Goal: Communication & Community: Answer question/provide support

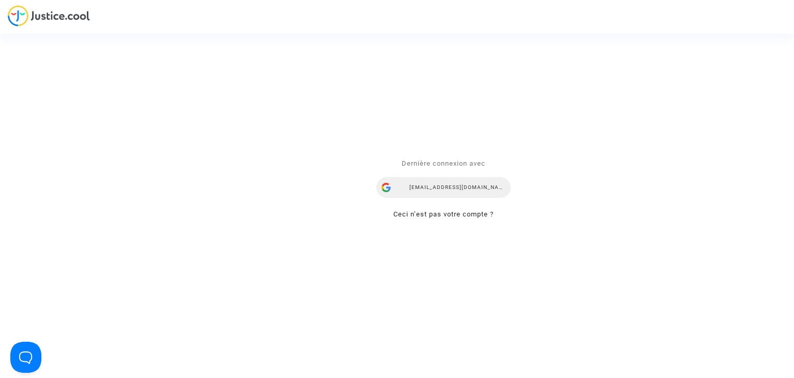
click at [432, 186] on div "mdetastes.avocat@gmail.com" at bounding box center [443, 187] width 134 height 21
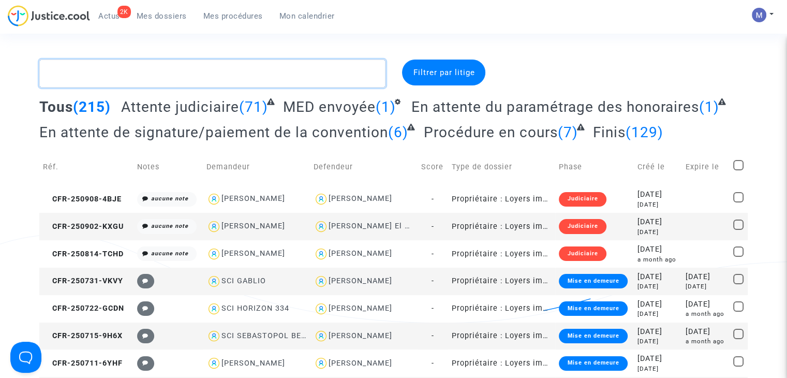
click at [168, 73] on textarea at bounding box center [212, 73] width 346 height 28
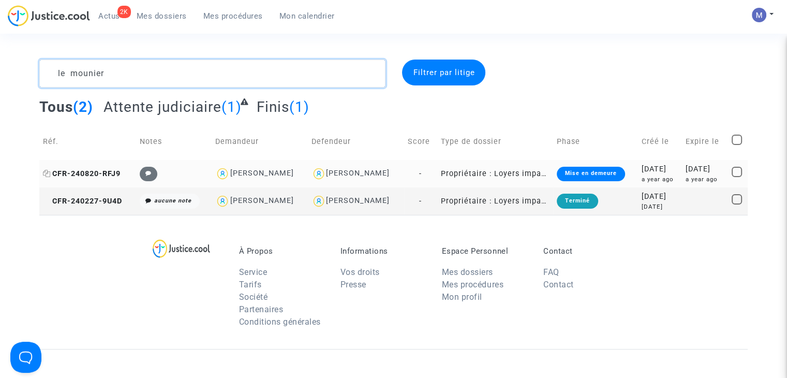
type textarea "le mounier"
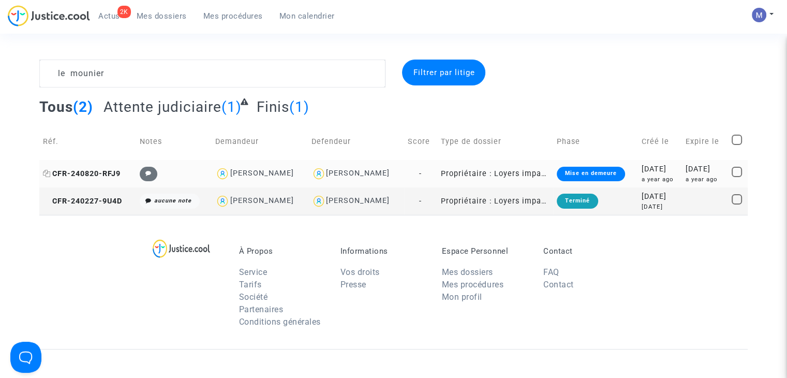
click at [89, 170] on span "CFR-240820-RFJ9" at bounding box center [82, 173] width 78 height 9
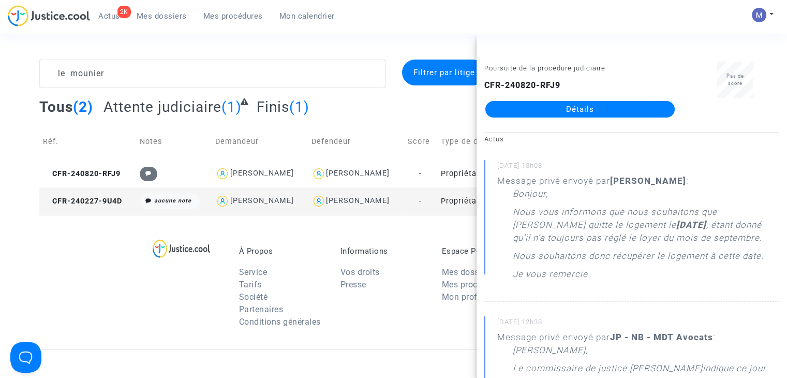
click at [595, 104] on link "Détails" at bounding box center [579, 109] width 189 height 17
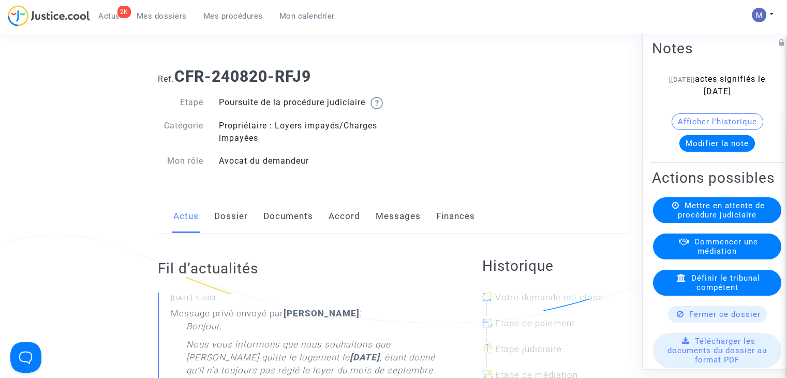
click at [386, 227] on link "Messages" at bounding box center [397, 216] width 45 height 34
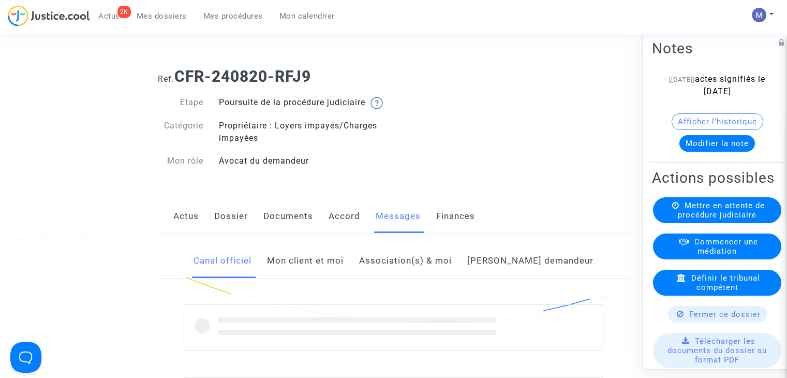
click at [308, 275] on link "Mon client et moi" at bounding box center [305, 261] width 77 height 34
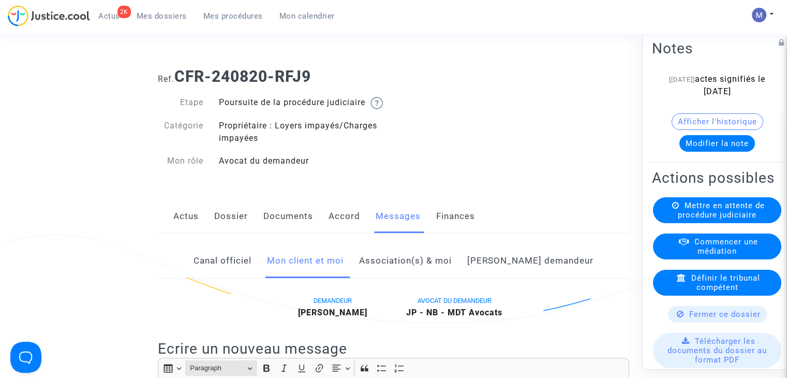
scroll to position [155, 0]
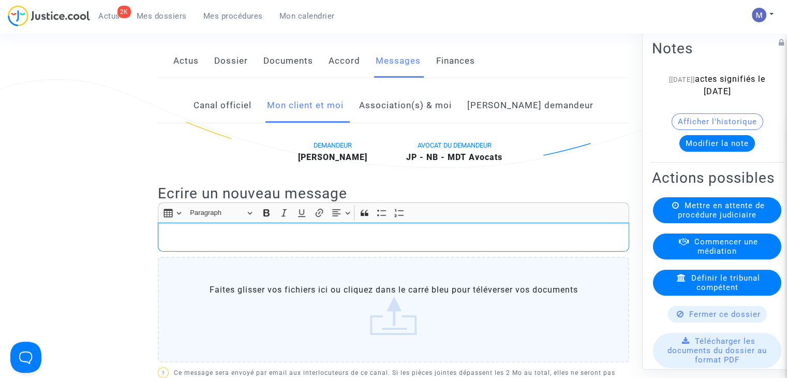
click at [190, 244] on p "Rich Text Editor, main" at bounding box center [393, 237] width 460 height 13
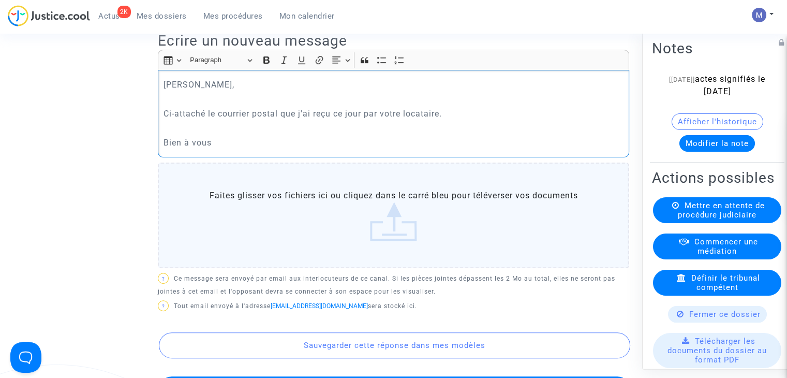
scroll to position [310, 0]
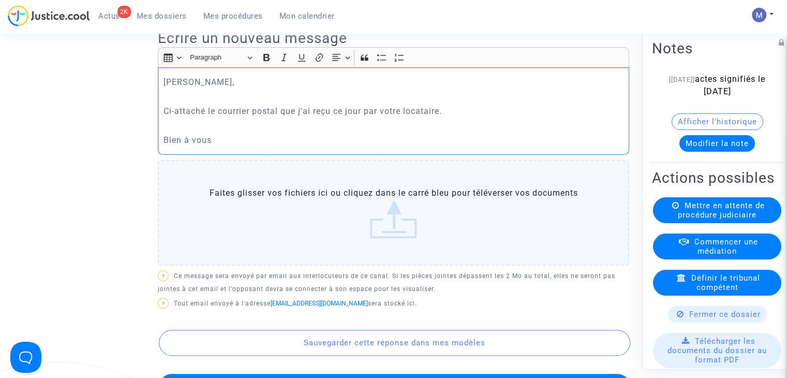
click at [395, 230] on label "Faites glisser vos fichiers ici ou cliquez dans le carré bleu pour téléverser v…" at bounding box center [393, 212] width 471 height 105
click at [0, 0] on input "Faites glisser vos fichiers ici ou cliquez dans le carré bleu pour téléverser v…" at bounding box center [0, 0] width 0 height 0
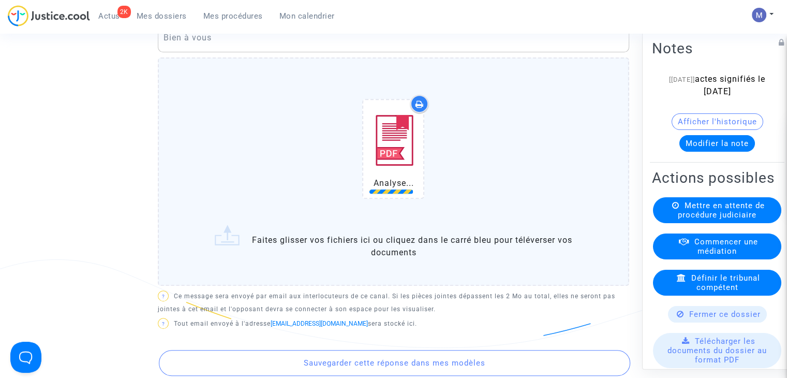
scroll to position [414, 0]
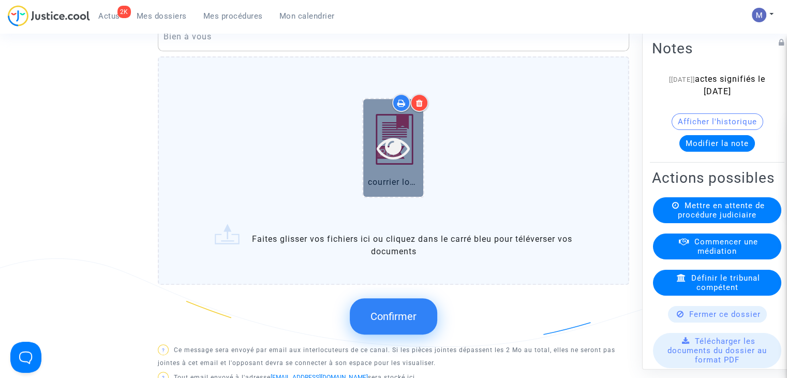
click at [389, 154] on icon at bounding box center [393, 147] width 34 height 33
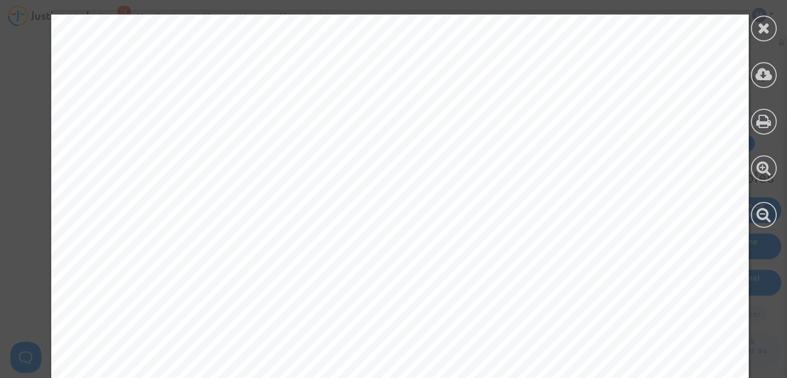
scroll to position [1396, 0]
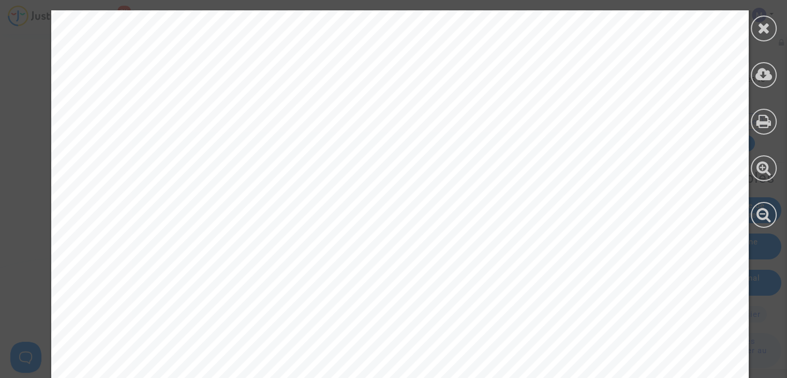
drag, startPoint x: 765, startPoint y: 31, endPoint x: 761, endPoint y: 35, distance: 5.5
click at [765, 30] on icon at bounding box center [763, 28] width 13 height 16
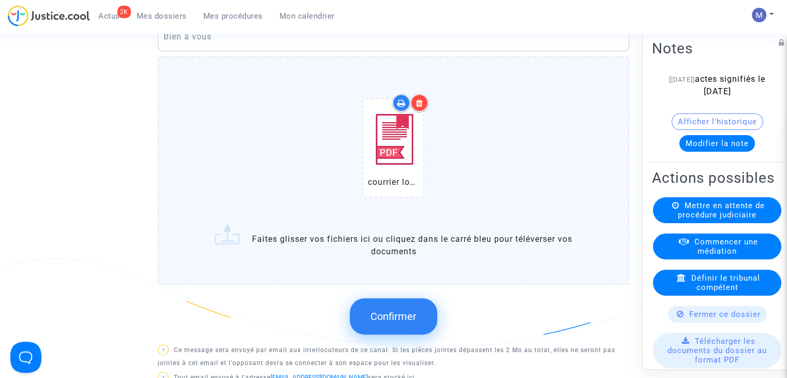
click at [403, 322] on span "Confirmer" at bounding box center [393, 316] width 46 height 12
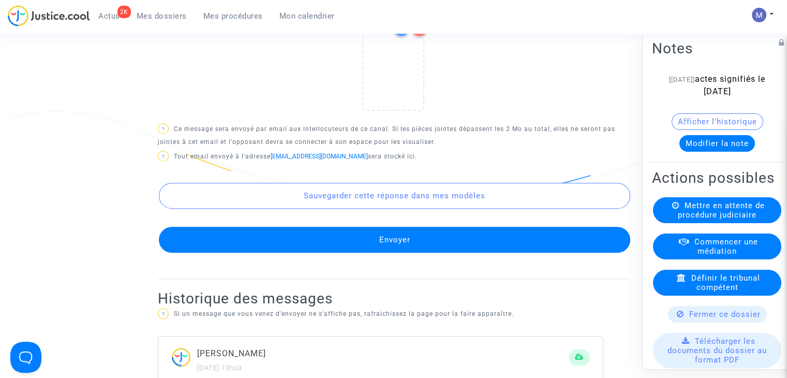
scroll to position [569, 0]
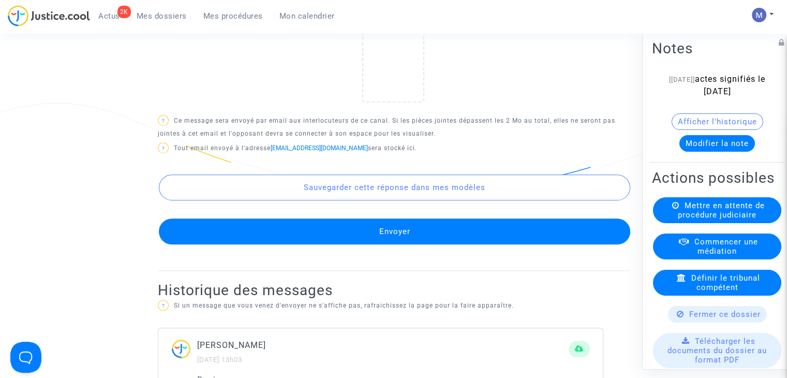
click at [402, 244] on button "Envoyer" at bounding box center [394, 231] width 471 height 26
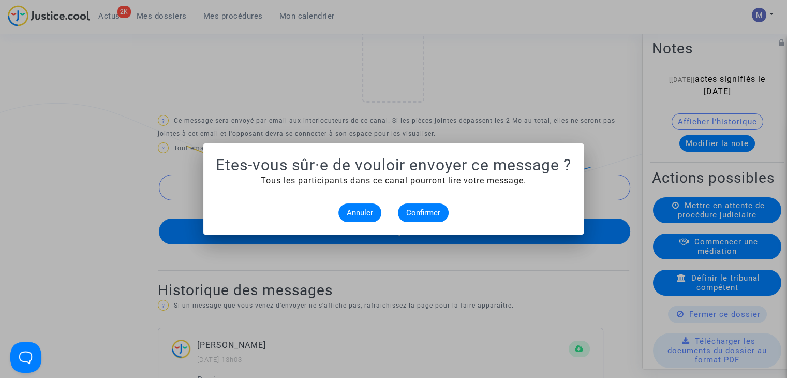
scroll to position [0, 0]
click at [412, 210] on span "Confirmer" at bounding box center [423, 212] width 34 height 9
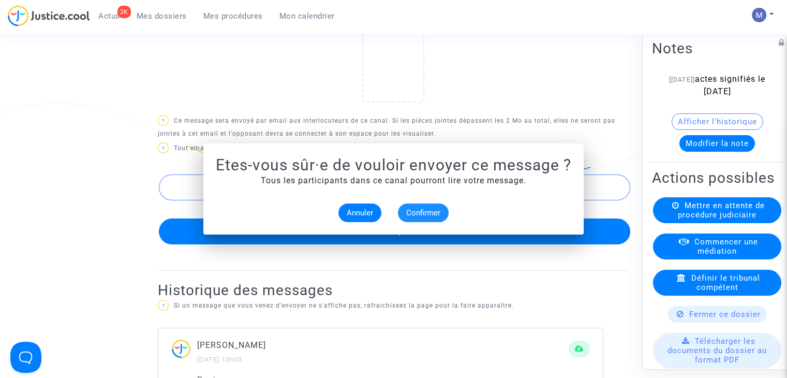
scroll to position [569, 0]
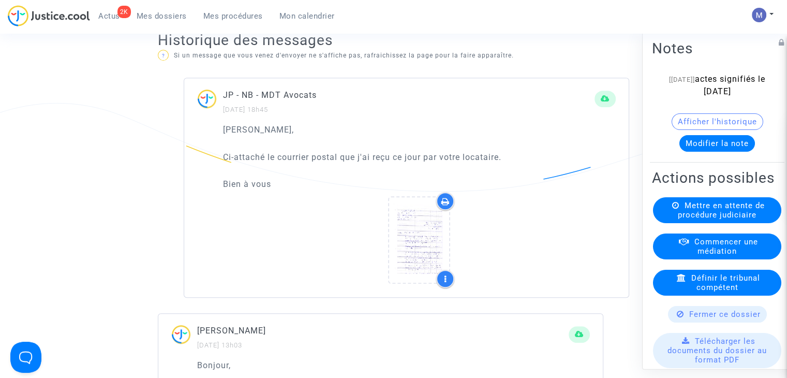
click at [157, 17] on span "Mes dossiers" at bounding box center [162, 15] width 50 height 9
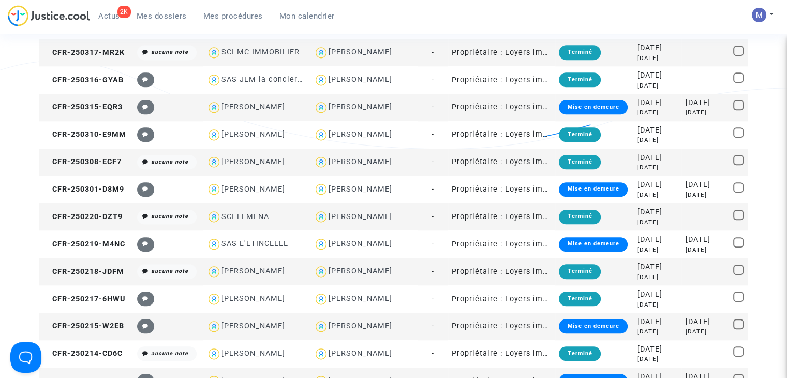
scroll to position [931, 0]
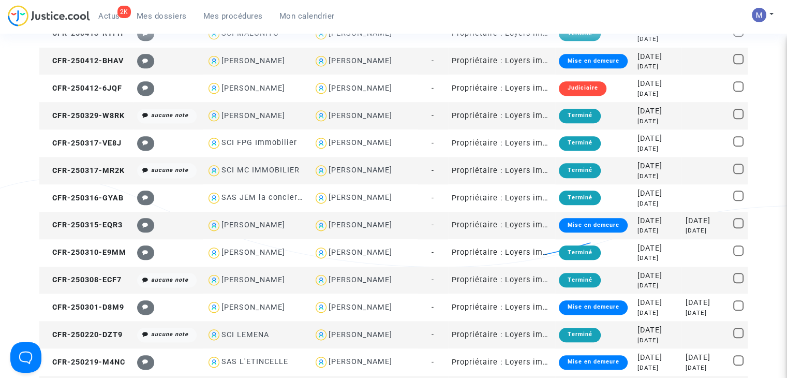
click at [174, 18] on span "Mes dossiers" at bounding box center [162, 15] width 50 height 9
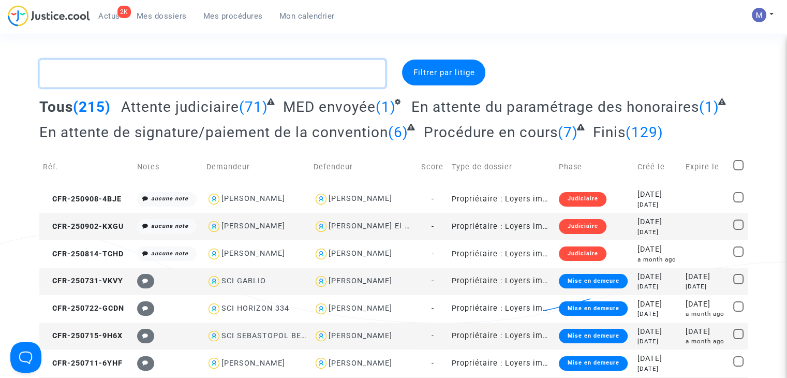
click at [139, 74] on textarea at bounding box center [212, 73] width 346 height 28
paste textarea "CFR-250711-CNJN"
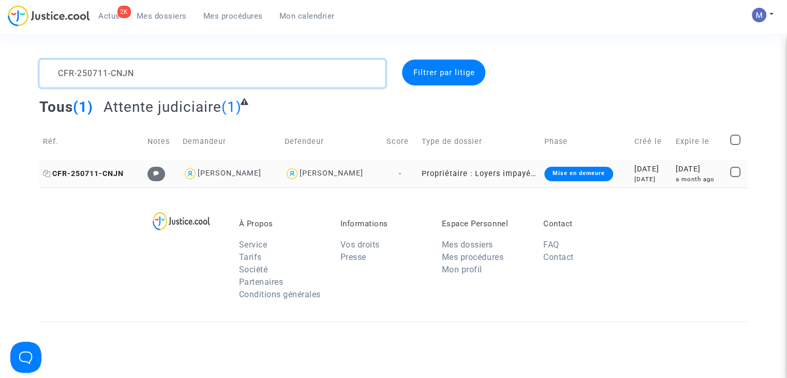
type textarea "CFR-250711-CNJN"
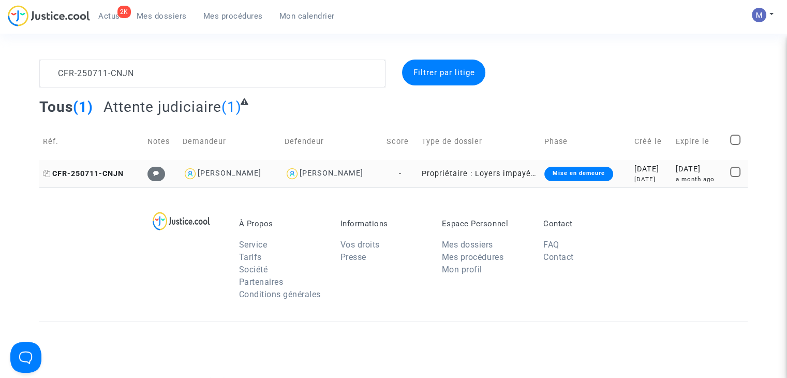
click at [98, 173] on span "CFR-250711-CNJN" at bounding box center [83, 173] width 81 height 9
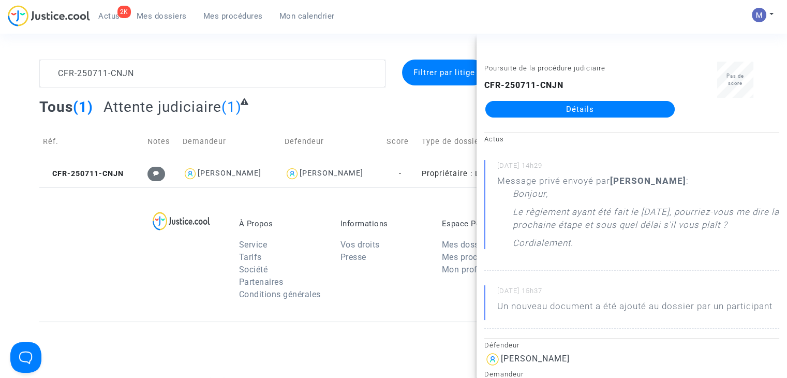
click at [536, 109] on link "Détails" at bounding box center [579, 109] width 189 height 17
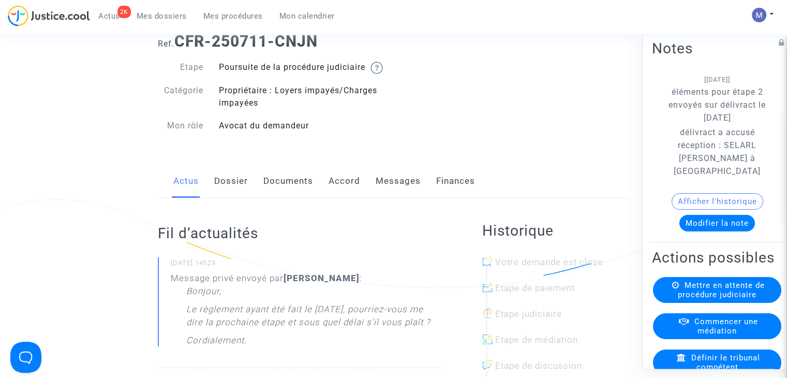
scroll to position [52, 0]
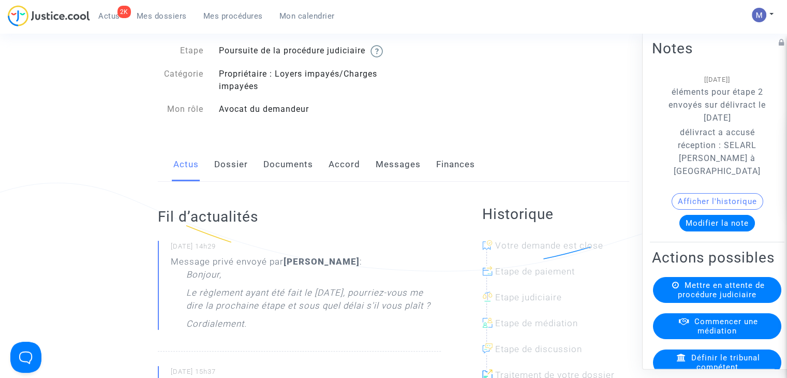
drag, startPoint x: 737, startPoint y: 198, endPoint x: 720, endPoint y: 160, distance: 41.6
click at [720, 160] on p "délivract a accusé réception : SELARL [PERSON_NAME] à [GEOGRAPHIC_DATA]" at bounding box center [716, 152] width 99 height 52
copy p "SELARL [PERSON_NAME] à [GEOGRAPHIC_DATA]"
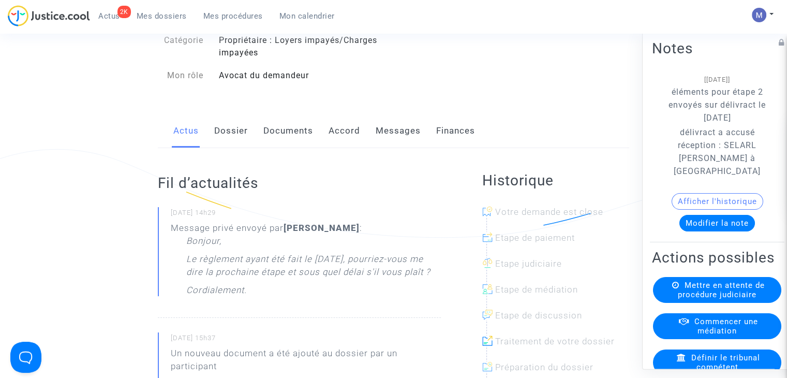
scroll to position [103, 0]
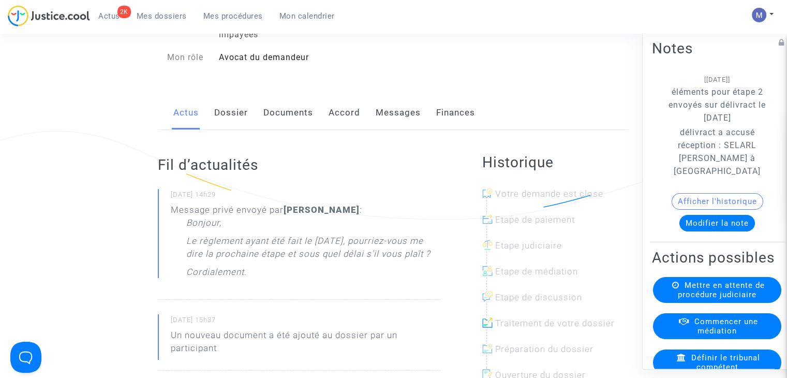
click at [394, 122] on link "Messages" at bounding box center [397, 113] width 45 height 34
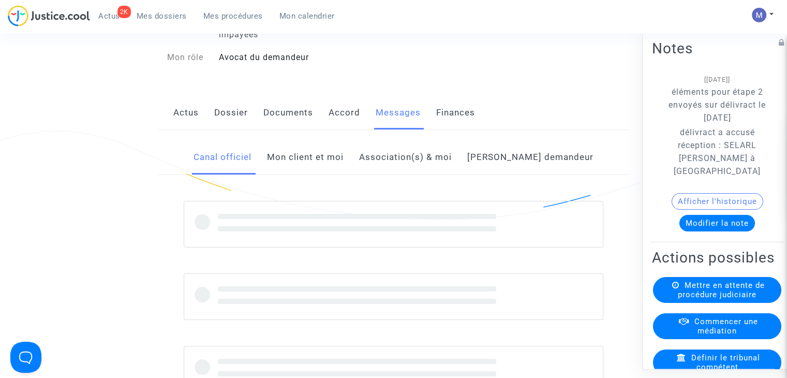
drag, startPoint x: 370, startPoint y: 142, endPoint x: 319, endPoint y: 164, distance: 56.3
click at [319, 162] on link "Mon client et moi" at bounding box center [305, 157] width 77 height 34
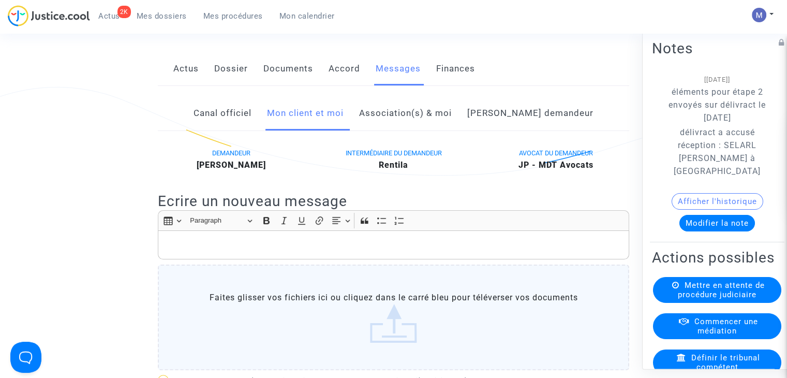
scroll to position [207, 0]
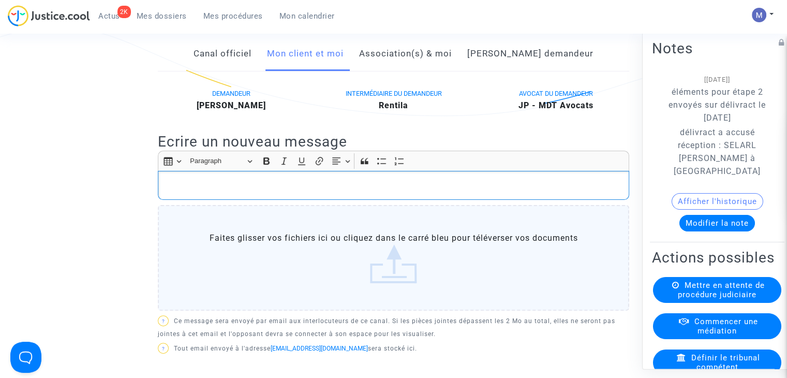
click at [184, 191] on p "Rich Text Editor, main" at bounding box center [393, 185] width 460 height 13
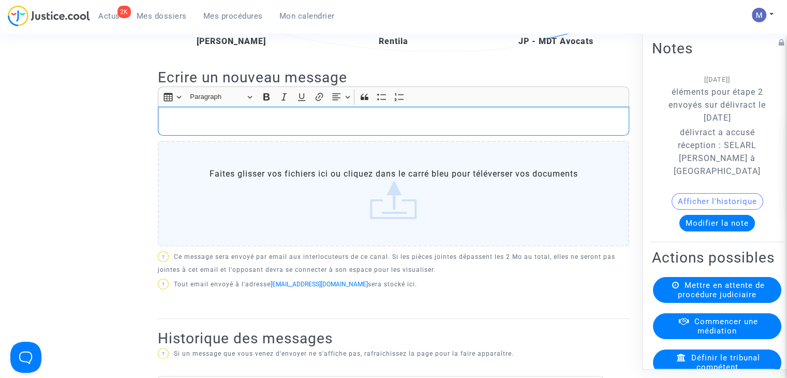
scroll to position [259, 0]
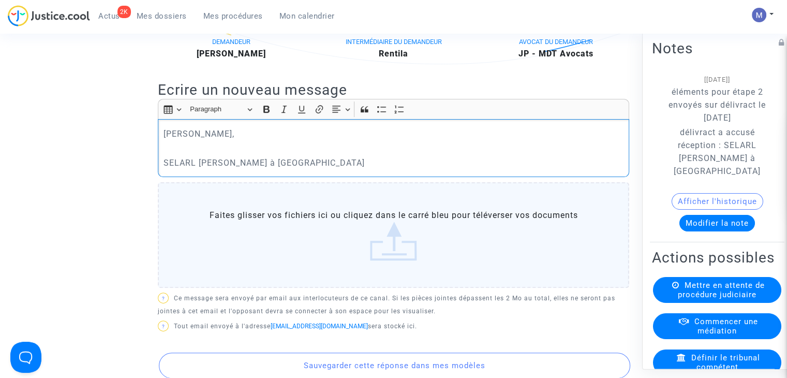
click at [184, 155] on p "Rich Text Editor, main" at bounding box center [393, 148] width 460 height 13
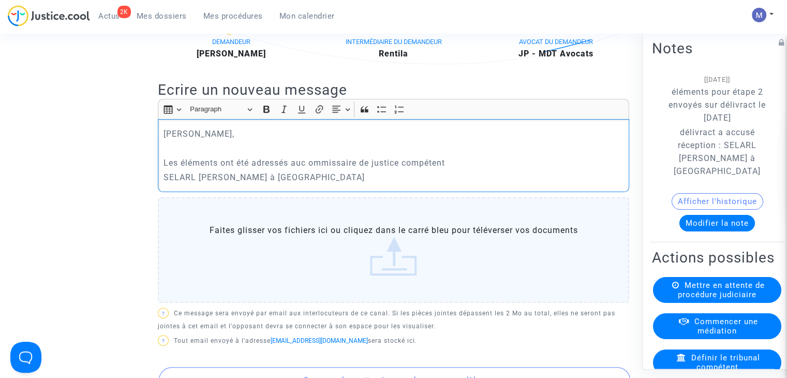
click at [313, 169] on p "Les éléments ont été adressés auc ommissaire de justice compétent" at bounding box center [393, 162] width 460 height 13
click at [165, 184] on p "SELARL [PERSON_NAME] à [GEOGRAPHIC_DATA]" at bounding box center [393, 177] width 460 height 13
click at [399, 184] on p ""SELARL [PERSON_NAME] à [GEOGRAPHIC_DATA]" at bounding box center [393, 177] width 460 height 13
click at [163, 184] on p ""SELARL [PERSON_NAME] à [GEOGRAPHIC_DATA]"" at bounding box center [393, 177] width 460 height 13
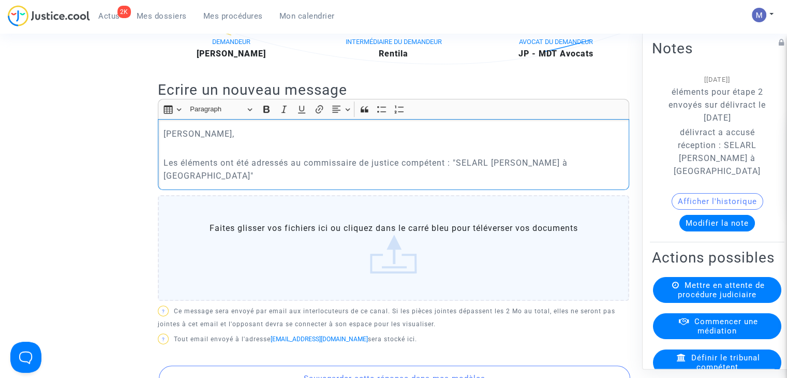
click at [303, 182] on p "Les éléments ont été adressés au commissaire de justice compétent : "SELARL [PE…" at bounding box center [393, 169] width 460 height 26
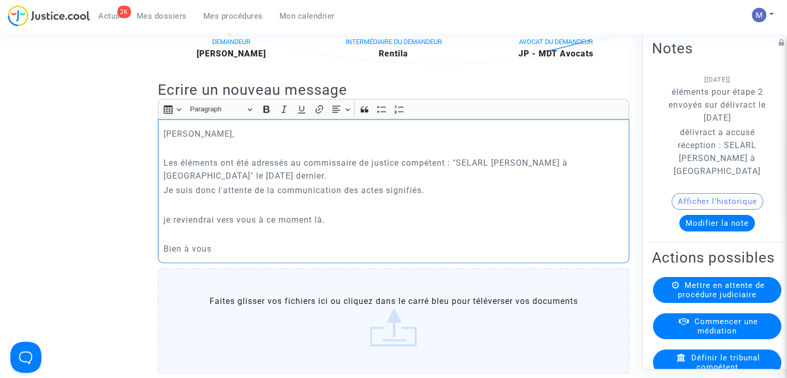
click at [168, 226] on p "je reviendrai vers vous à ce moment là." at bounding box center [393, 219] width 460 height 13
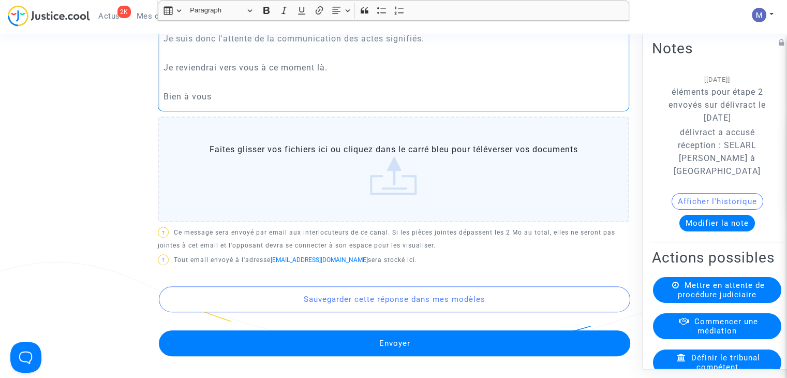
scroll to position [414, 0]
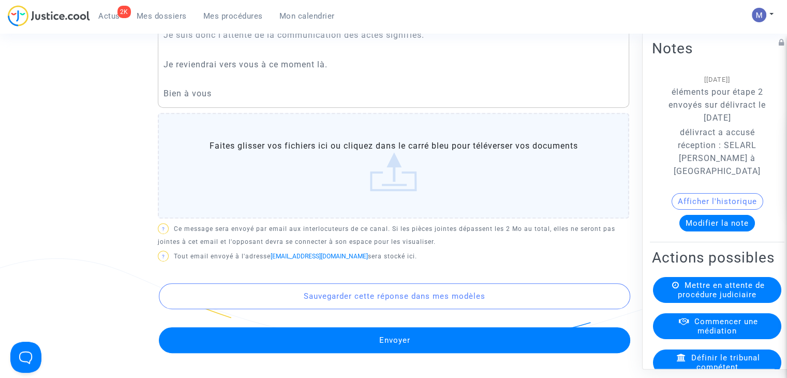
click at [386, 349] on button "Envoyer" at bounding box center [394, 340] width 471 height 26
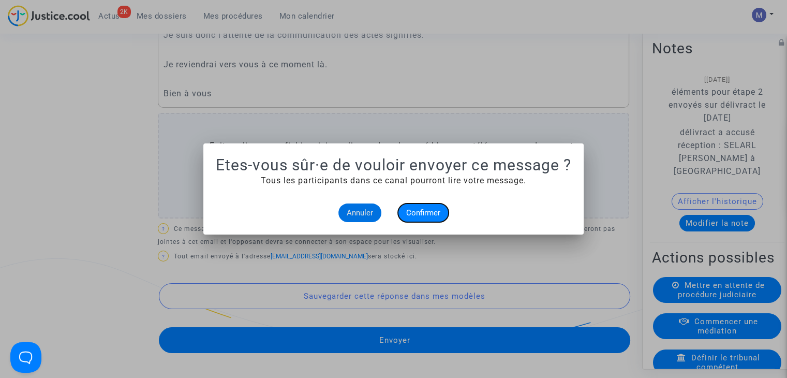
click at [424, 211] on span "Confirmer" at bounding box center [423, 212] width 34 height 9
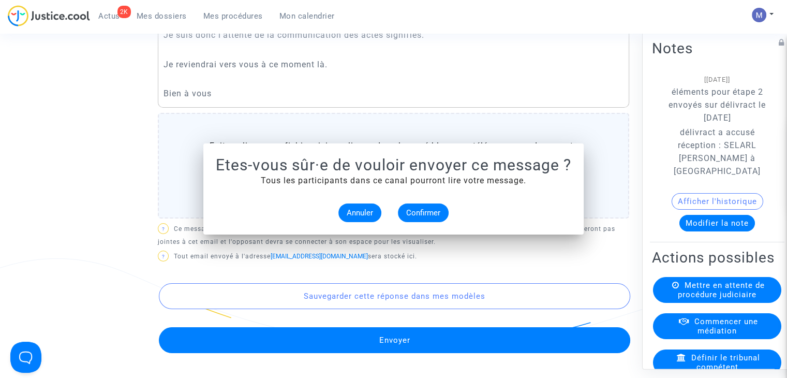
scroll to position [414, 0]
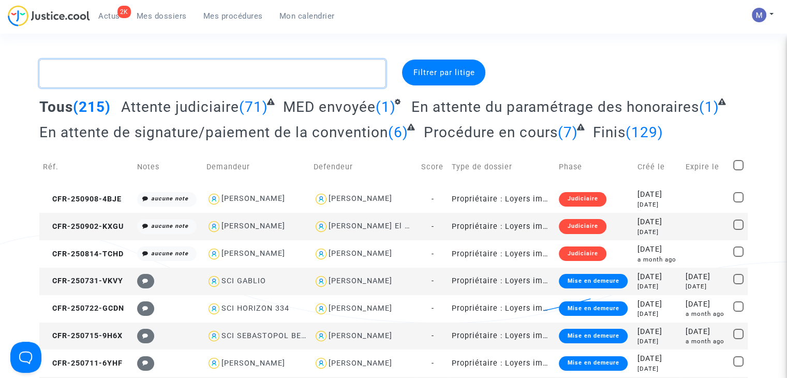
click at [194, 72] on textarea at bounding box center [212, 73] width 346 height 28
paste textarea "CFR-240820-RFJ9"
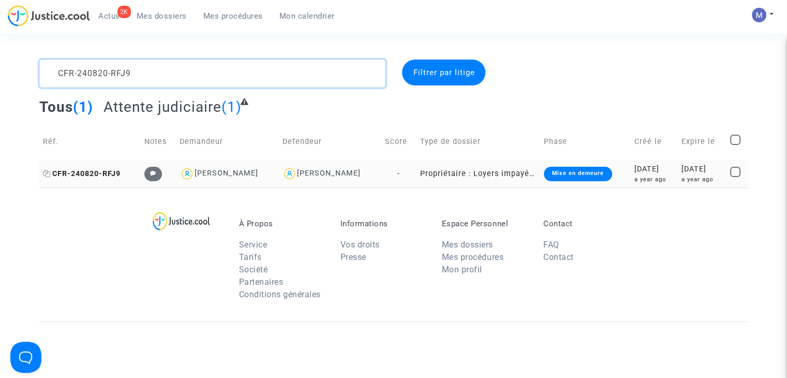
type textarea "CFR-240820-RFJ9"
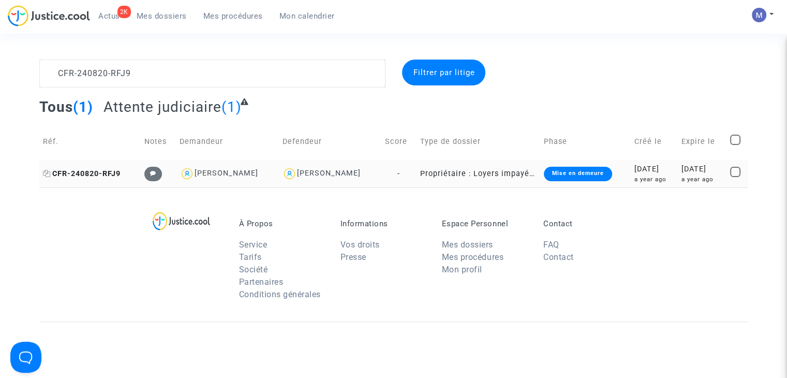
click at [96, 169] on span "CFR-240820-RFJ9" at bounding box center [82, 173] width 78 height 9
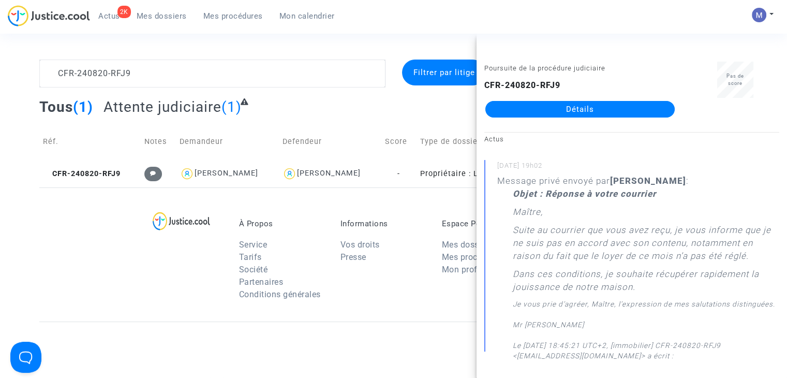
click at [516, 108] on link "Détails" at bounding box center [579, 109] width 189 height 17
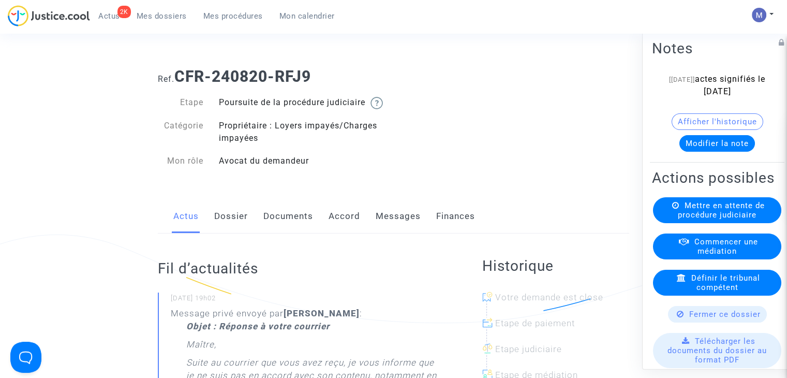
click at [394, 230] on link "Messages" at bounding box center [397, 216] width 45 height 34
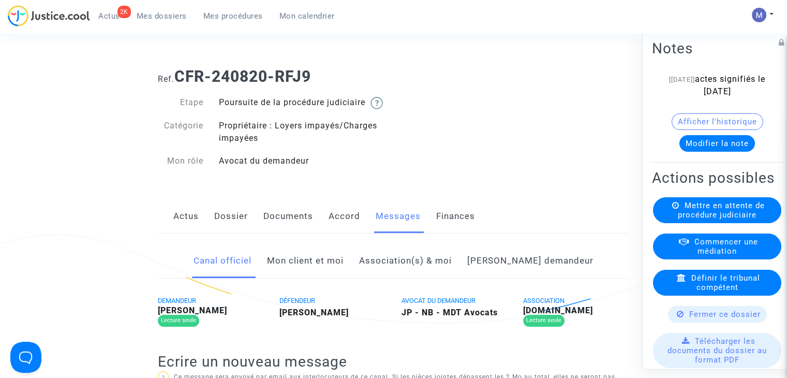
click at [321, 276] on link "Mon client et moi" at bounding box center [305, 261] width 77 height 34
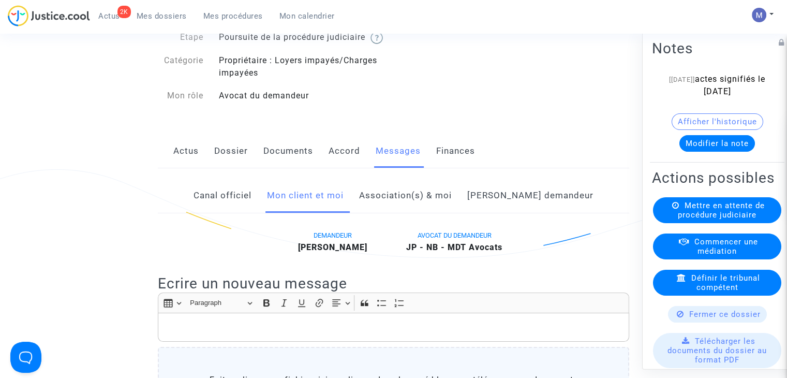
scroll to position [155, 0]
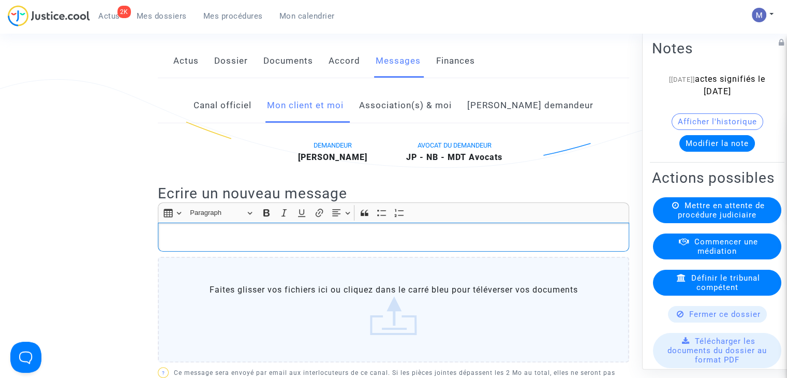
click at [170, 244] on p "Rich Text Editor, main" at bounding box center [393, 237] width 460 height 13
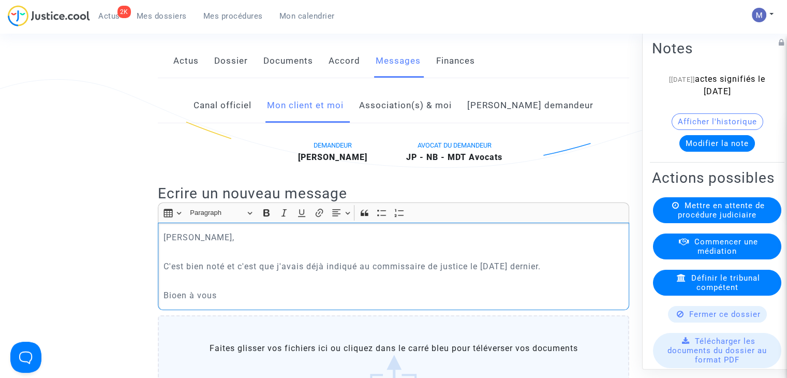
click at [173, 301] on p "Bioen à vous" at bounding box center [393, 295] width 460 height 13
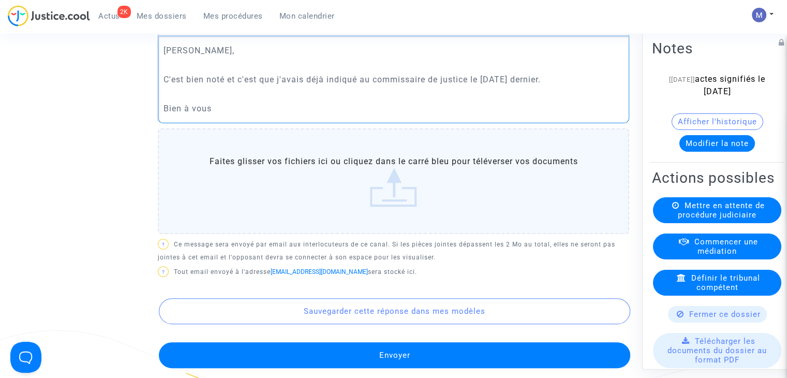
scroll to position [362, 0]
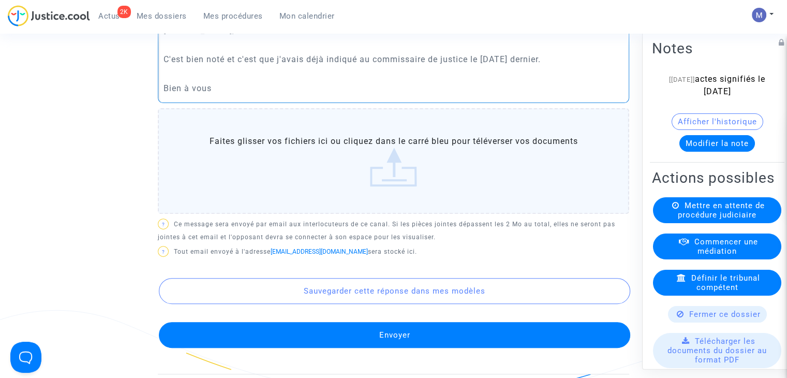
click at [378, 341] on button "Envoyer" at bounding box center [394, 335] width 471 height 26
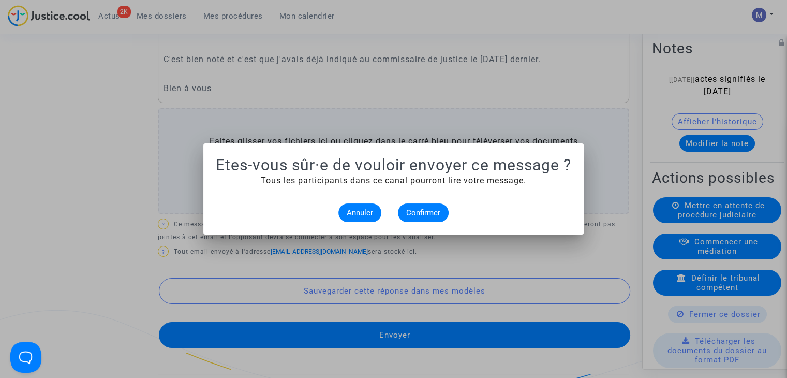
scroll to position [0, 0]
click at [415, 211] on span "Confirmer" at bounding box center [423, 212] width 34 height 9
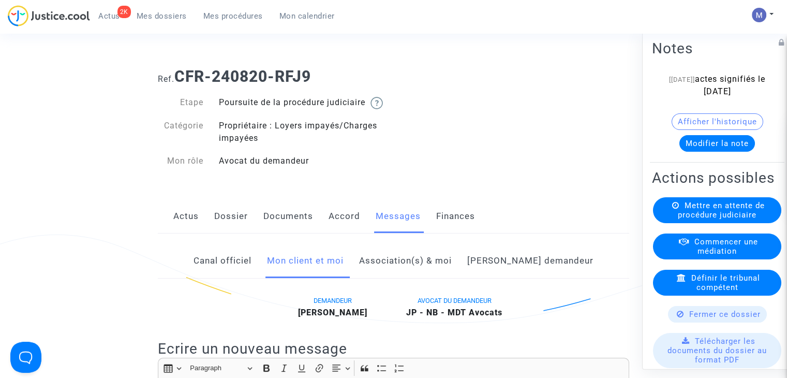
scroll to position [362, 0]
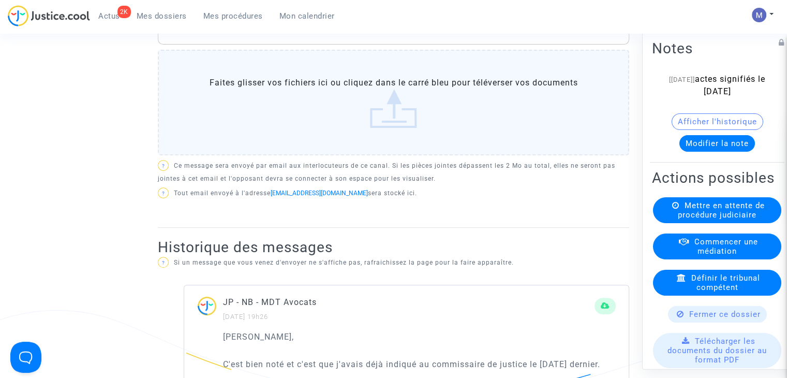
click at [152, 14] on span "Mes dossiers" at bounding box center [162, 15] width 50 height 9
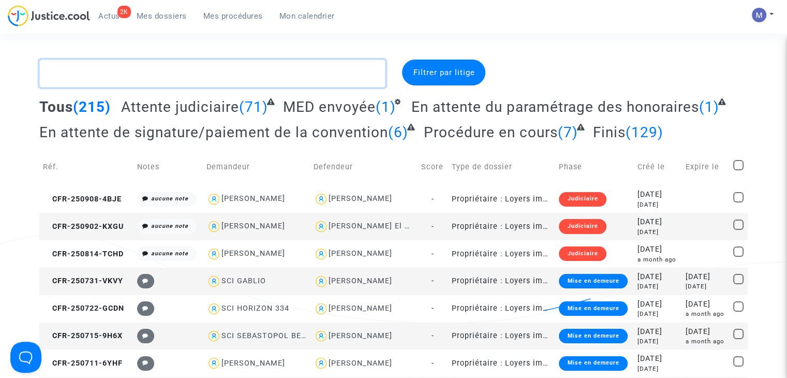
click at [122, 71] on textarea at bounding box center [212, 73] width 346 height 28
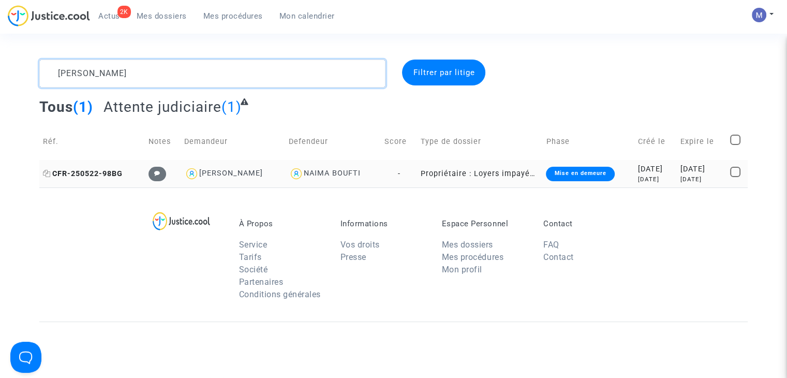
type textarea "[PERSON_NAME]"
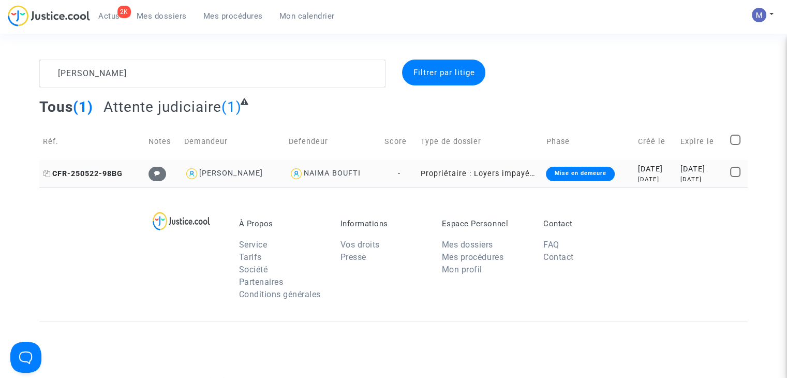
click at [70, 173] on span "CFR-250522-98BG" at bounding box center [83, 173] width 80 height 9
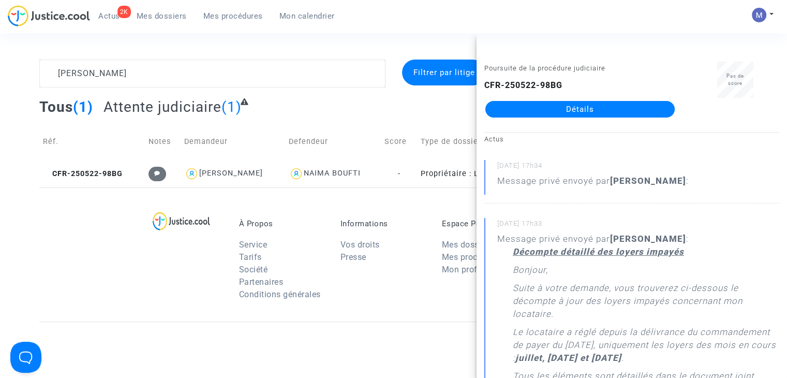
click at [592, 111] on link "Détails" at bounding box center [579, 109] width 189 height 17
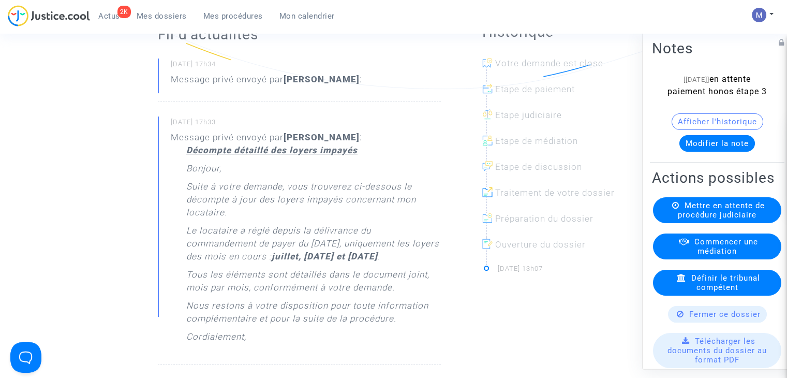
scroll to position [259, 0]
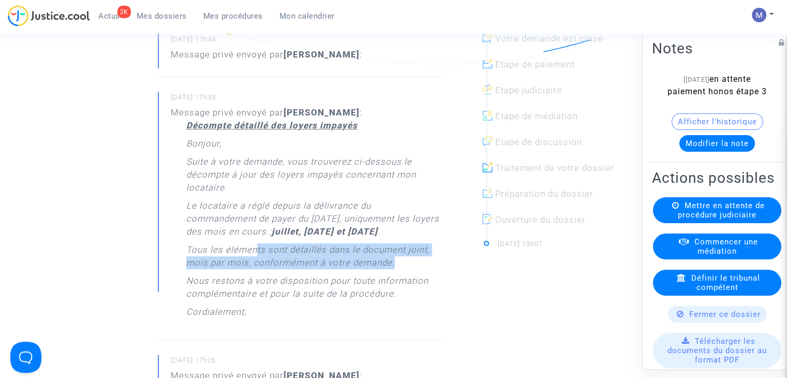
drag, startPoint x: 260, startPoint y: 276, endPoint x: 408, endPoint y: 286, distance: 148.3
click at [408, 274] on p "Tous les éléments sont détaillés dans le document joint, mois par mois, conform…" at bounding box center [313, 258] width 254 height 31
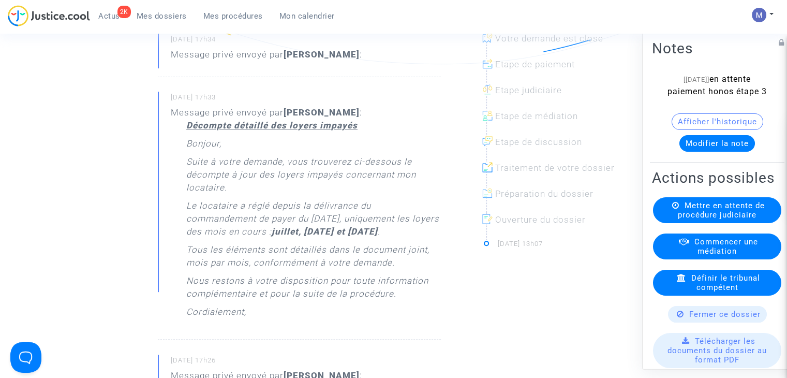
click at [375, 305] on p "Nous restons à votre disposition pour toute information complémentaire et pour …" at bounding box center [313, 289] width 254 height 31
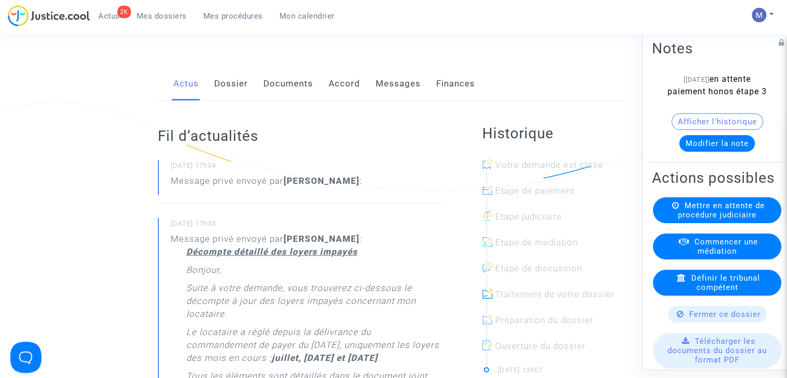
scroll to position [0, 0]
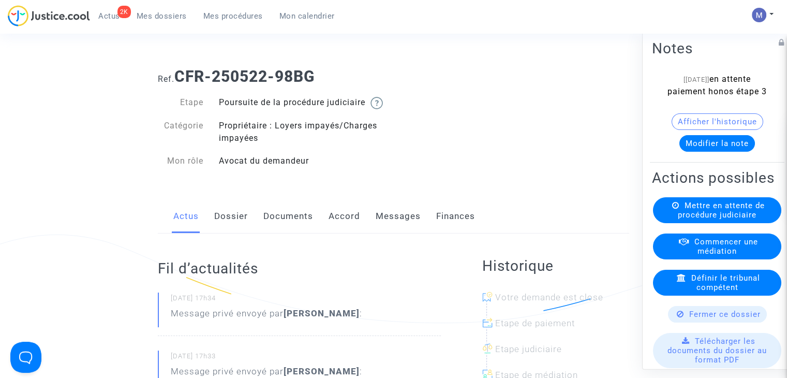
click at [142, 13] on span "Mes dossiers" at bounding box center [162, 15] width 50 height 9
